Goal: Task Accomplishment & Management: Complete application form

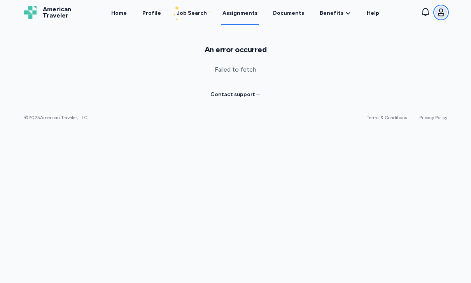
click at [443, 11] on icon "button" at bounding box center [440, 12] width 9 height 9
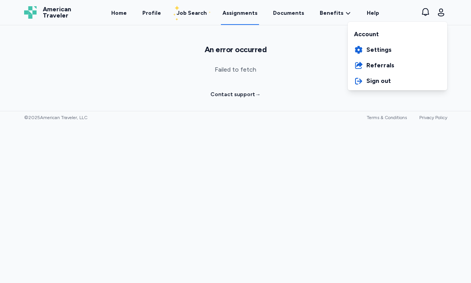
click at [236, 18] on div "American Traveler American Traveler Home Profile Job Search Assignments Documen…" at bounding box center [236, 12] width 436 height 25
click at [237, 13] on link "Assignments" at bounding box center [240, 13] width 38 height 24
click at [245, 12] on link "Assignments" at bounding box center [240, 13] width 38 height 24
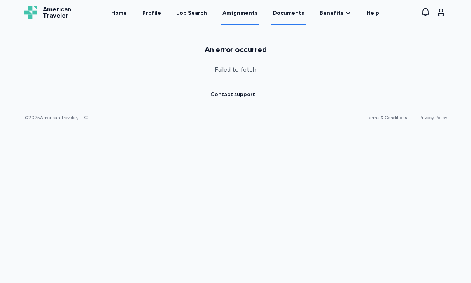
click at [278, 14] on link "Documents" at bounding box center [288, 13] width 34 height 24
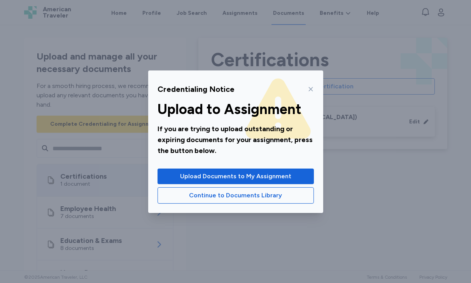
click at [309, 89] on icon at bounding box center [311, 89] width 6 height 6
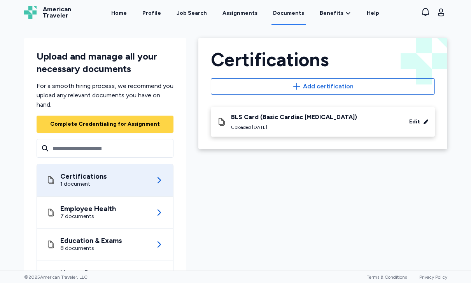
scroll to position [72, 0]
click at [239, 14] on link "Assignments" at bounding box center [240, 13] width 38 height 24
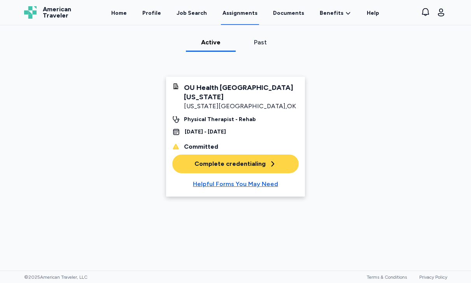
click at [255, 165] on div "Complete credentialing" at bounding box center [235, 163] width 82 height 9
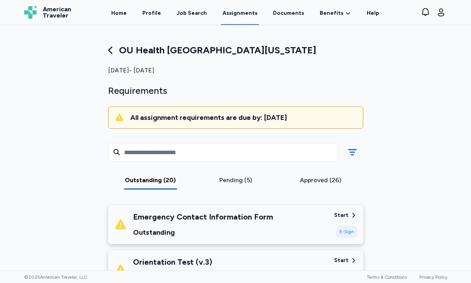
click at [229, 177] on div "Pending (5)" at bounding box center [235, 179] width 79 height 9
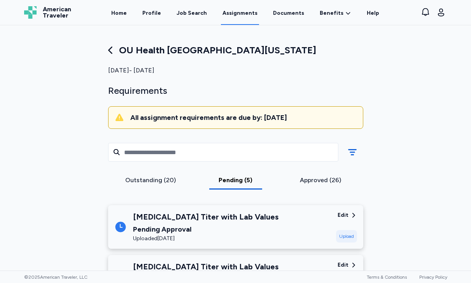
click at [147, 180] on div "Outstanding (20)" at bounding box center [150, 179] width 79 height 9
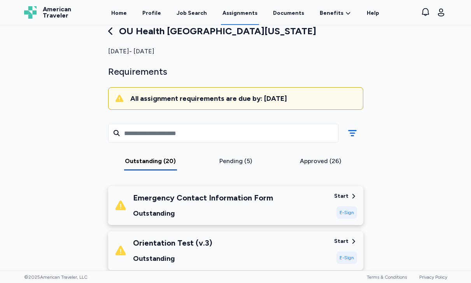
scroll to position [85, 0]
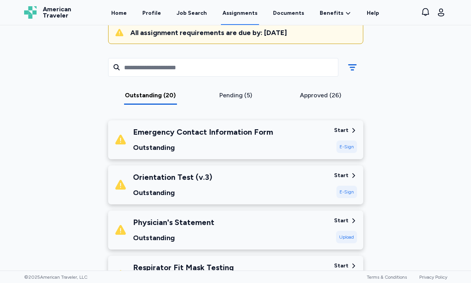
click at [344, 177] on div "Start" at bounding box center [341, 176] width 14 height 8
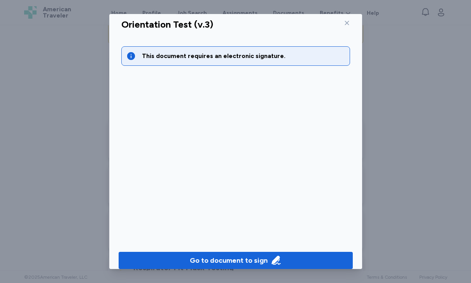
scroll to position [18, 0]
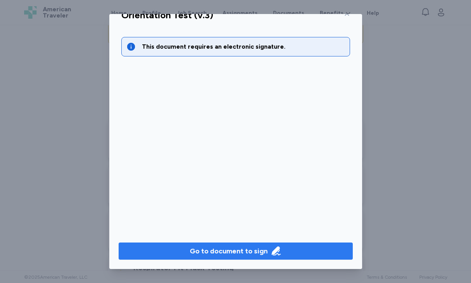
click at [275, 251] on icon "button" at bounding box center [276, 250] width 11 height 11
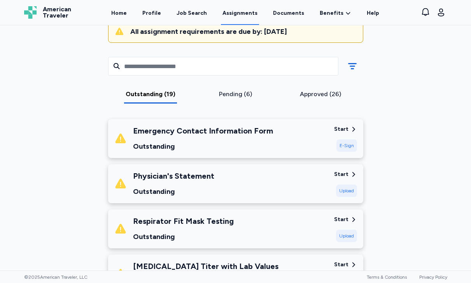
scroll to position [0, 0]
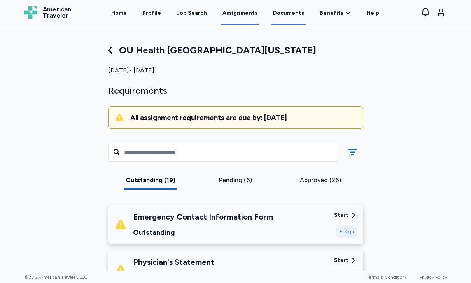
click at [286, 15] on link "Documents" at bounding box center [288, 13] width 34 height 24
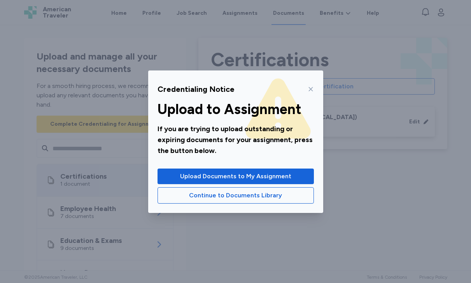
click at [365, 46] on div "Credentialing Notice Upload to Assignment If you are trying to upload outstandi…" at bounding box center [235, 141] width 471 height 283
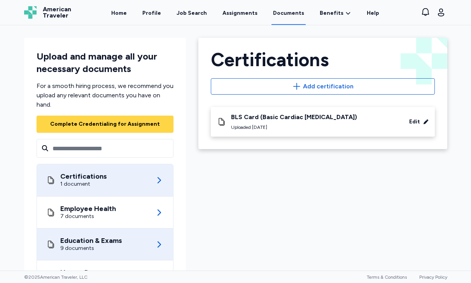
drag, startPoint x: 133, startPoint y: 244, endPoint x: 154, endPoint y: 242, distance: 21.1
click at [133, 244] on div "Education & Exams 9 documents" at bounding box center [104, 244] width 117 height 32
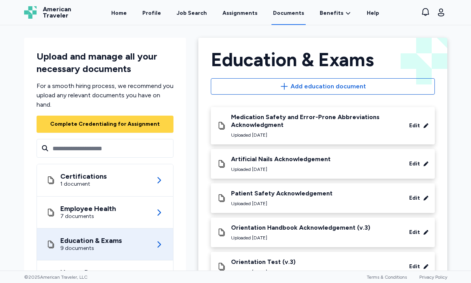
scroll to position [166, 0]
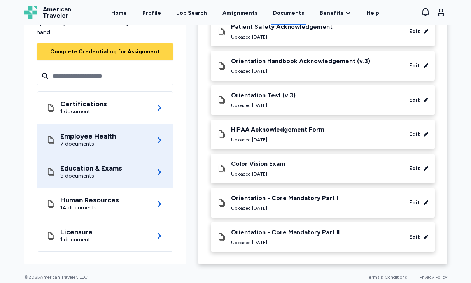
click at [119, 156] on div "Employee Health 7 documents" at bounding box center [104, 140] width 117 height 32
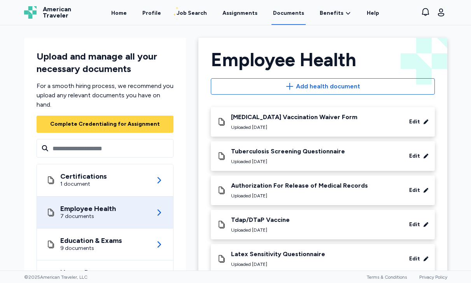
scroll to position [90, 0]
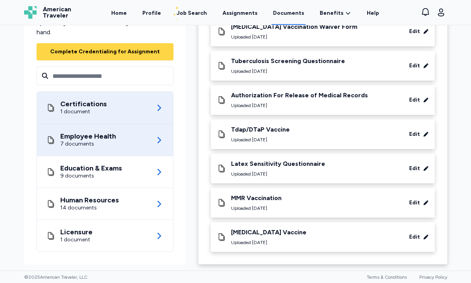
click at [132, 124] on div "Certifications 1 document" at bounding box center [104, 108] width 117 height 32
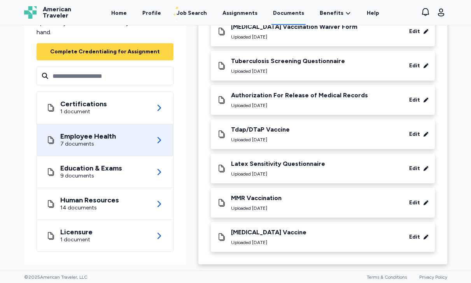
scroll to position [0, 0]
